Goal: Information Seeking & Learning: Learn about a topic

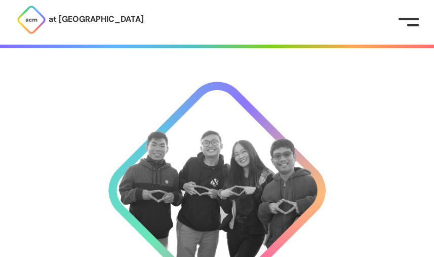
click at [409, 22] on button at bounding box center [409, 22] width 20 height 10
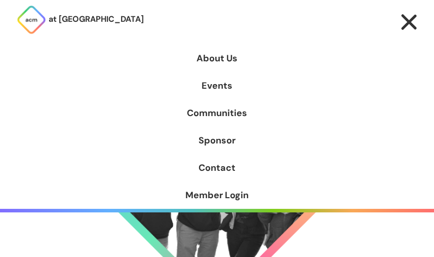
click at [409, 22] on div at bounding box center [409, 22] width 16 height 16
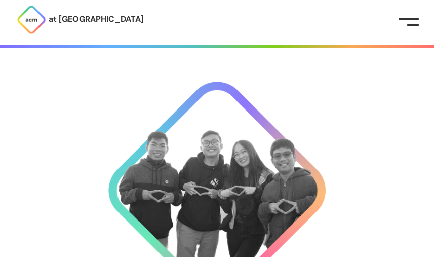
click at [409, 22] on button at bounding box center [409, 22] width 20 height 10
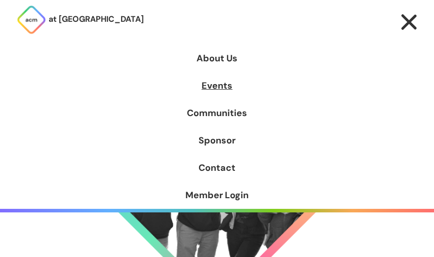
click at [217, 85] on link "Events" at bounding box center [217, 85] width 434 height 27
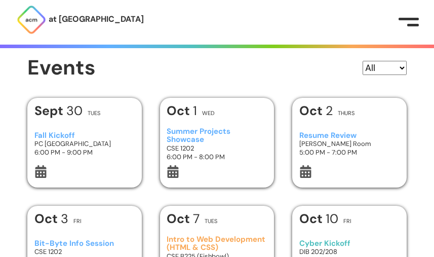
click at [84, 142] on h3 "PC [GEOGRAPHIC_DATA]" at bounding box center [84, 143] width 101 height 9
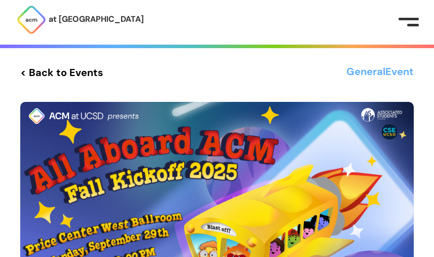
scroll to position [45, 0]
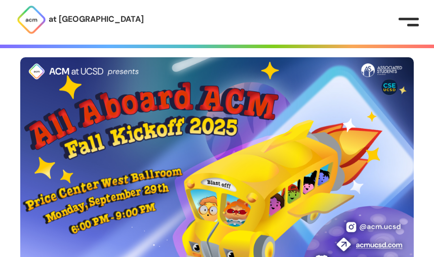
click at [31, 20] on img at bounding box center [31, 20] width 30 height 30
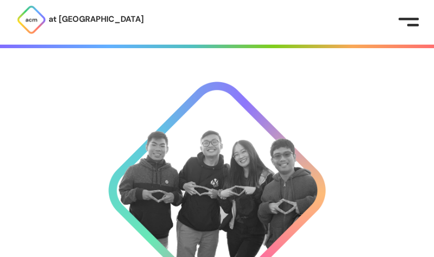
click at [217, 190] on img at bounding box center [216, 190] width 217 height 217
click at [31, 20] on img at bounding box center [31, 20] width 30 height 30
click at [409, 22] on button at bounding box center [409, 22] width 20 height 10
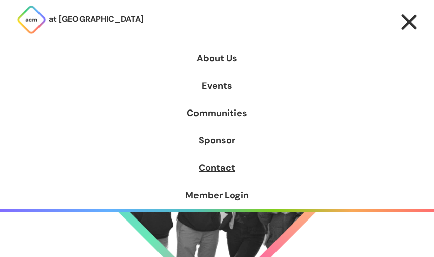
click at [217, 167] on link "Contact" at bounding box center [217, 167] width 434 height 27
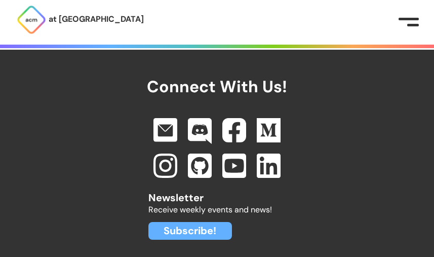
scroll to position [1365, 0]
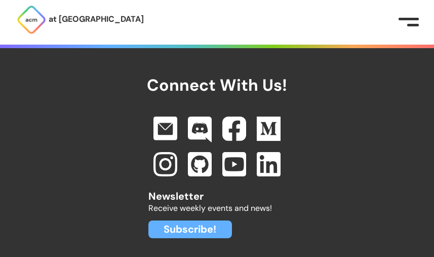
click at [31, 20] on img at bounding box center [31, 20] width 30 height 30
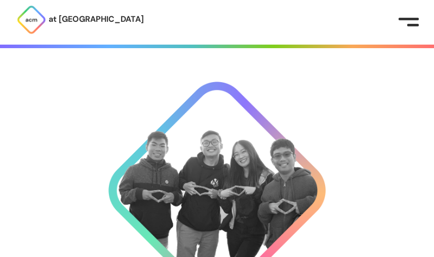
click at [217, 190] on img at bounding box center [216, 190] width 217 height 217
click at [217, 243] on img at bounding box center [216, 190] width 217 height 217
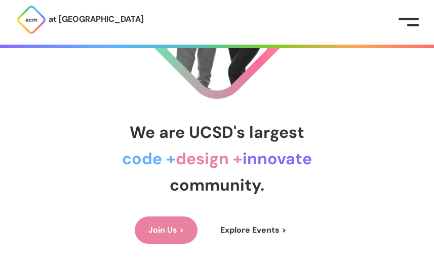
click at [253, 230] on link "Explore Events >" at bounding box center [253, 229] width 93 height 27
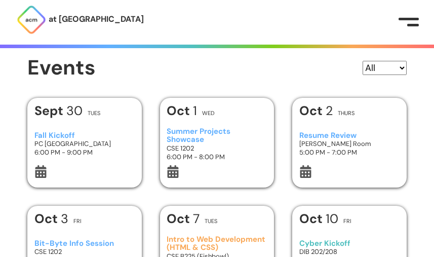
click at [385, 68] on select "All General AI Cyber Hack Design" at bounding box center [385, 68] width 44 height 14
click at [363, 61] on select "All General AI Cyber Hack Design" at bounding box center [385, 68] width 44 height 14
click at [217, 144] on h3 "CSE 1202" at bounding box center [217, 148] width 101 height 9
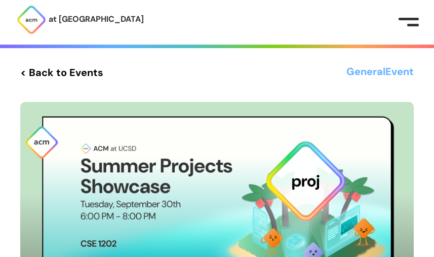
scroll to position [21, 0]
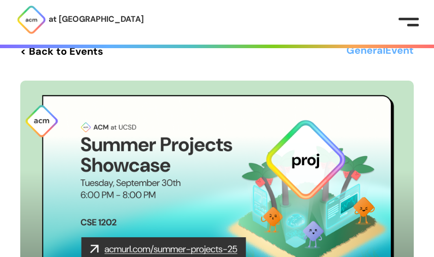
click at [217, 186] on img at bounding box center [217, 192] width 394 height 222
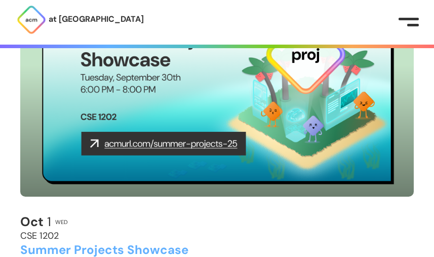
click at [31, 20] on img at bounding box center [31, 20] width 30 height 30
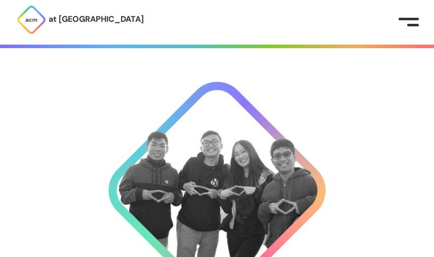
click at [217, 22] on div "at [GEOGRAPHIC_DATA] About Us Events Communities Sponsor Contact Member Login" at bounding box center [217, 22] width 434 height 45
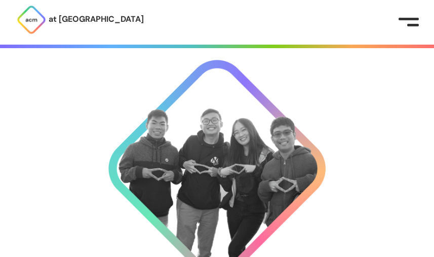
click at [64, 20] on p "at [GEOGRAPHIC_DATA]" at bounding box center [96, 19] width 95 height 13
